Goal: Navigation & Orientation: Go to known website

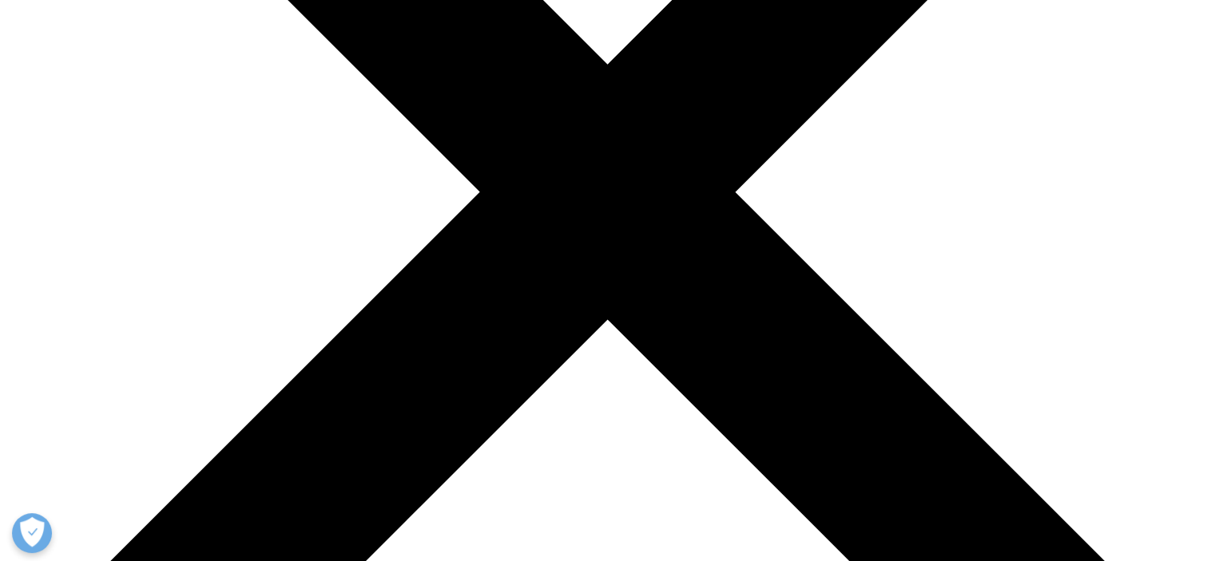
scroll to position [399, 0]
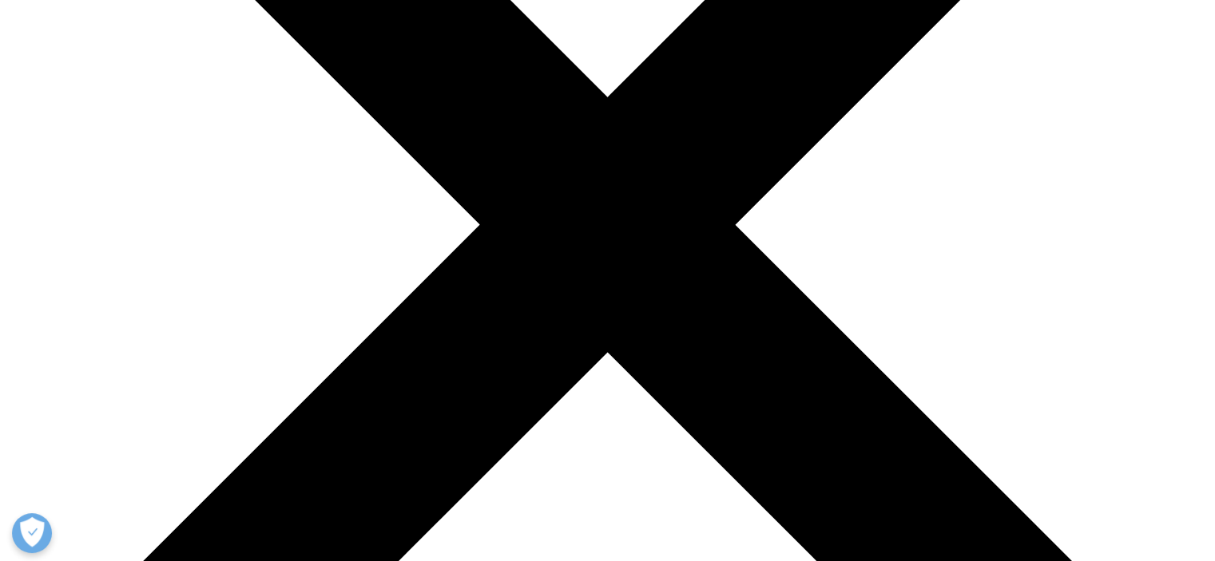
click at [28, 239] on link "India" at bounding box center [14, 246] width 28 height 15
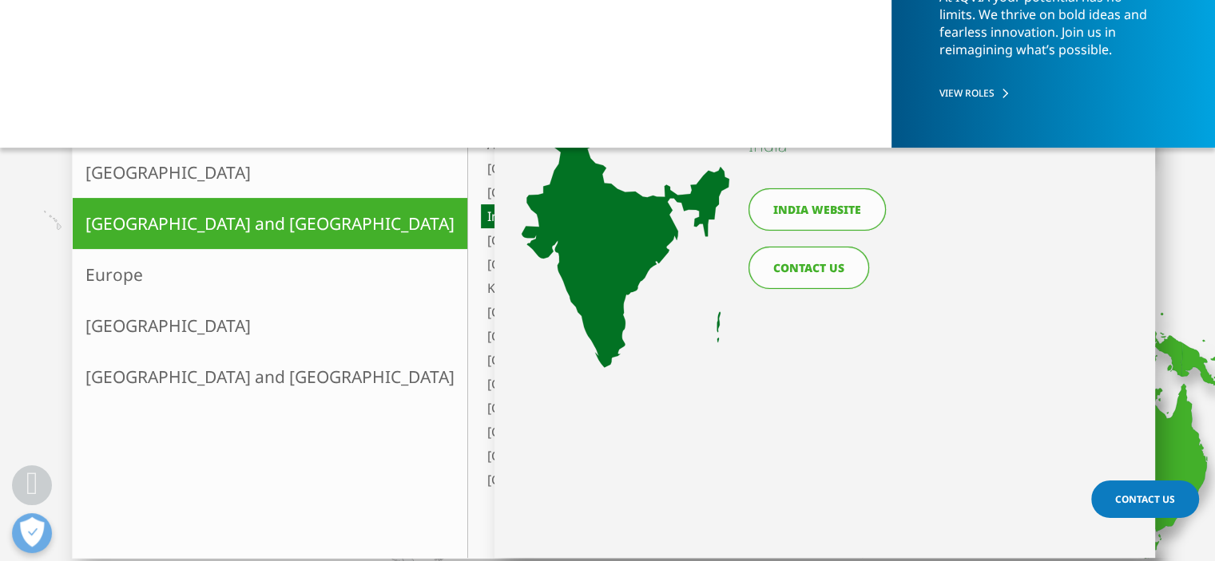
click at [815, 212] on link "India website" at bounding box center [816, 209] width 137 height 42
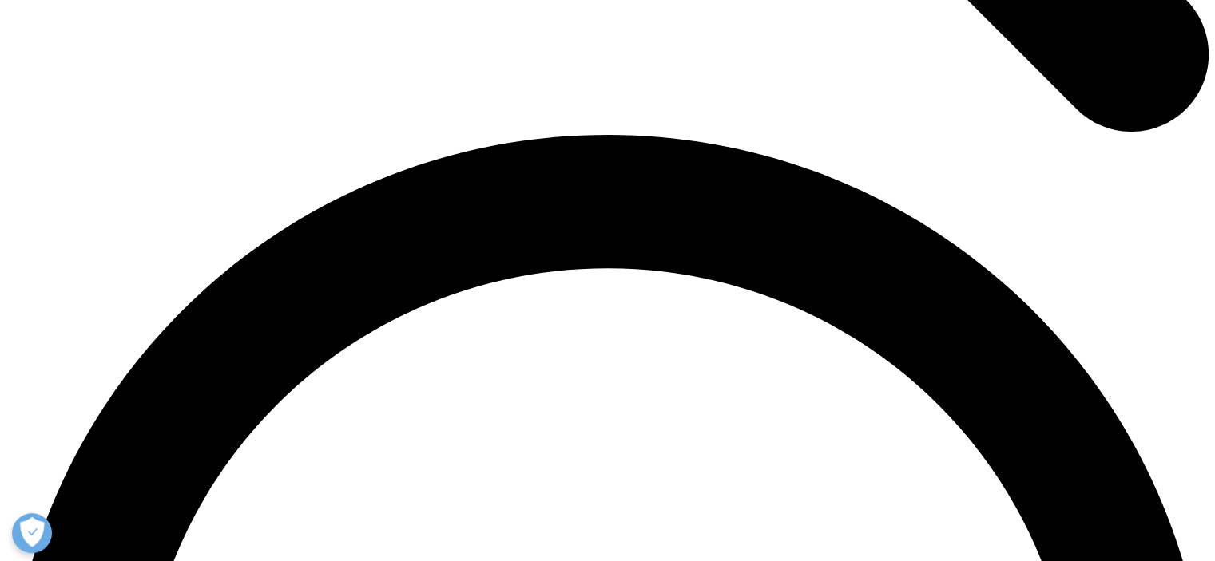
scroll to position [2316, 0]
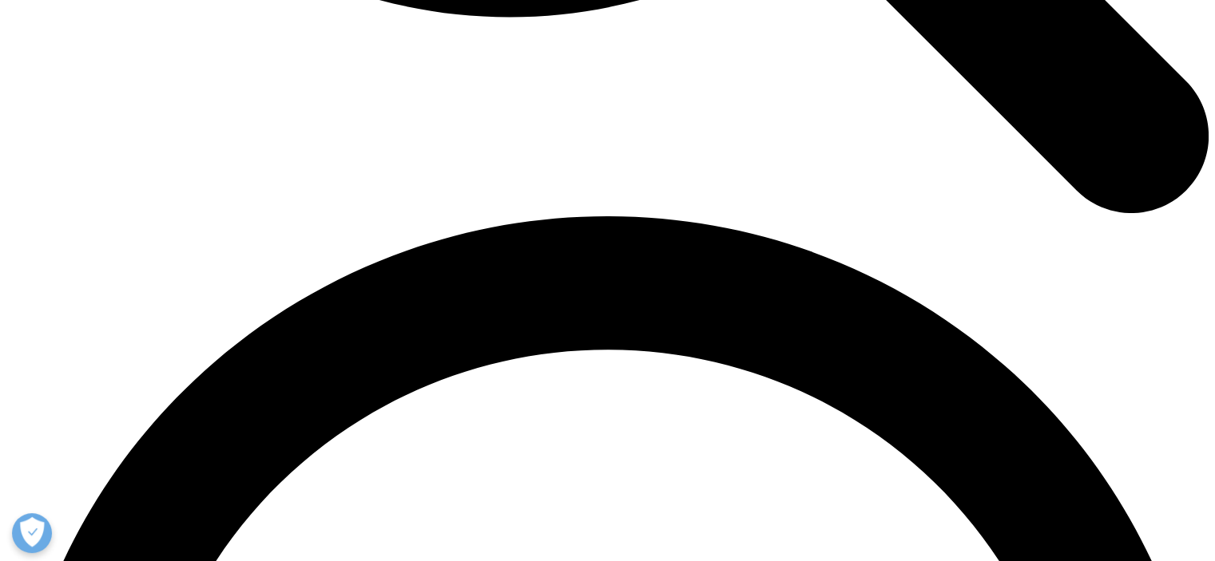
scroll to position [2236, 0]
